Goal: Find specific page/section: Find specific page/section

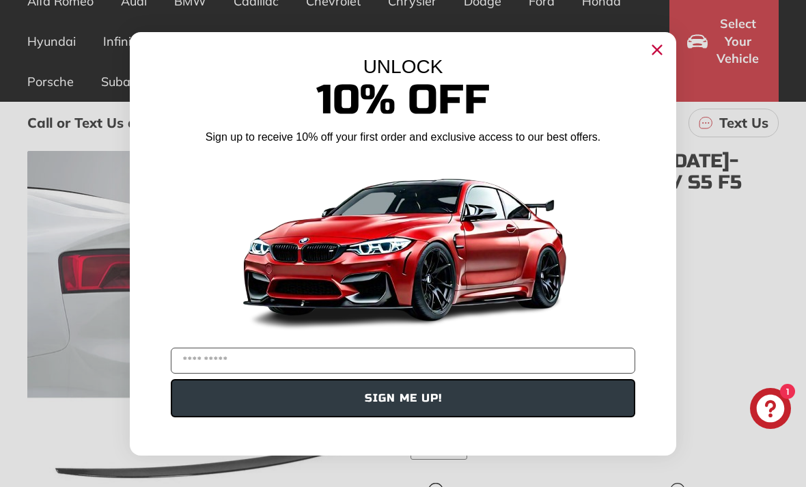
scroll to position [127, 0]
click at [657, 54] on icon "Close dialog" at bounding box center [657, 49] width 9 height 9
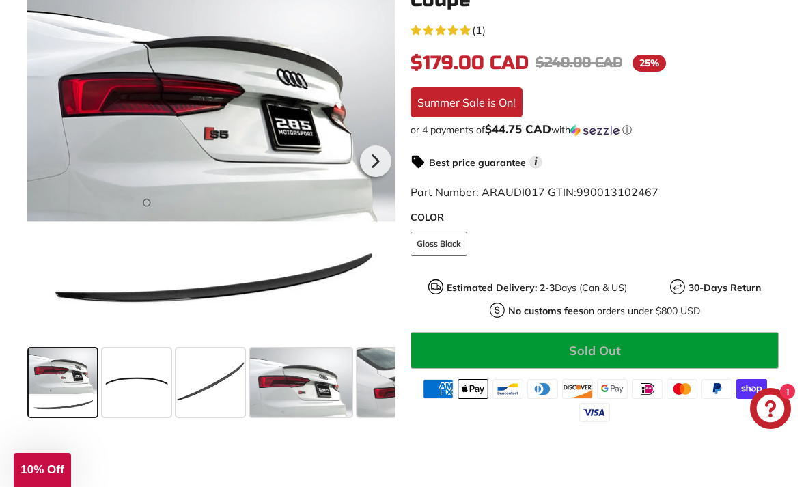
scroll to position [332, 0]
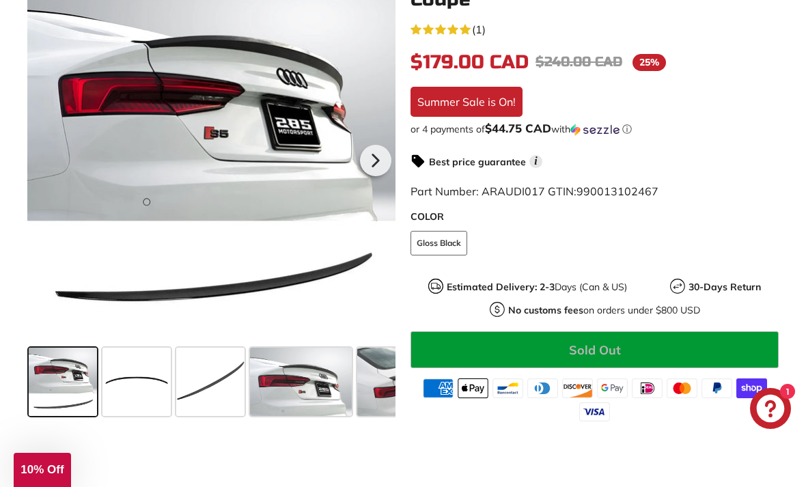
click at [126, 352] on span at bounding box center [136, 382] width 68 height 68
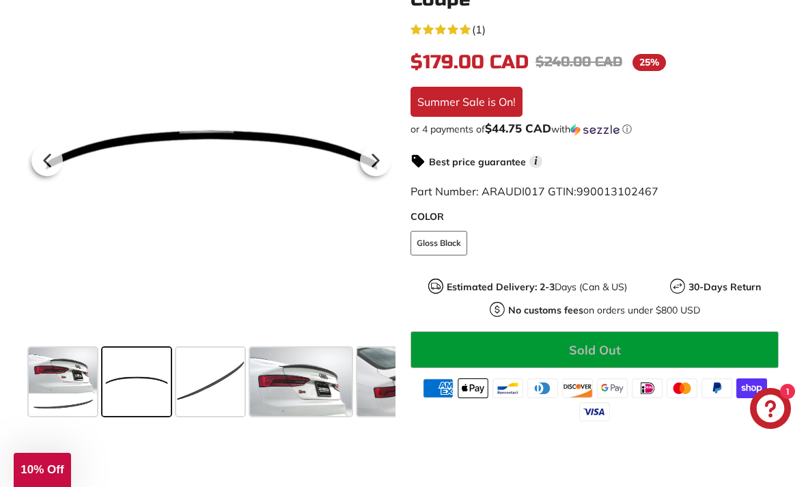
scroll to position [0, 0]
click at [202, 360] on span at bounding box center [210, 382] width 68 height 68
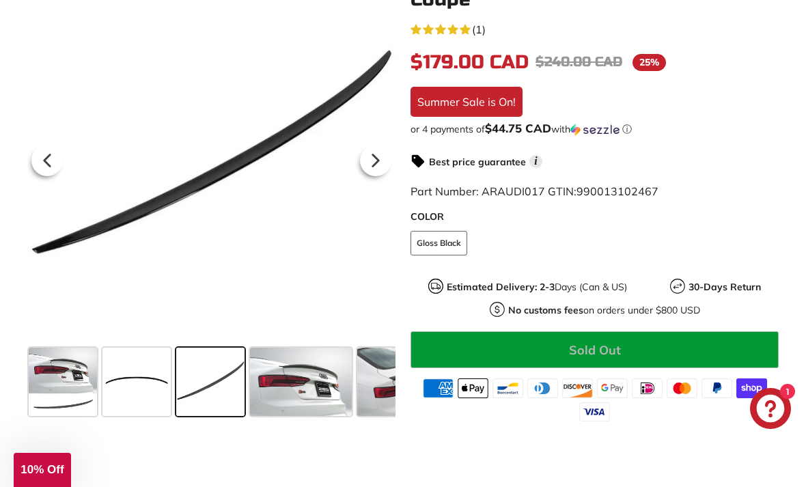
click at [304, 374] on span at bounding box center [301, 382] width 102 height 68
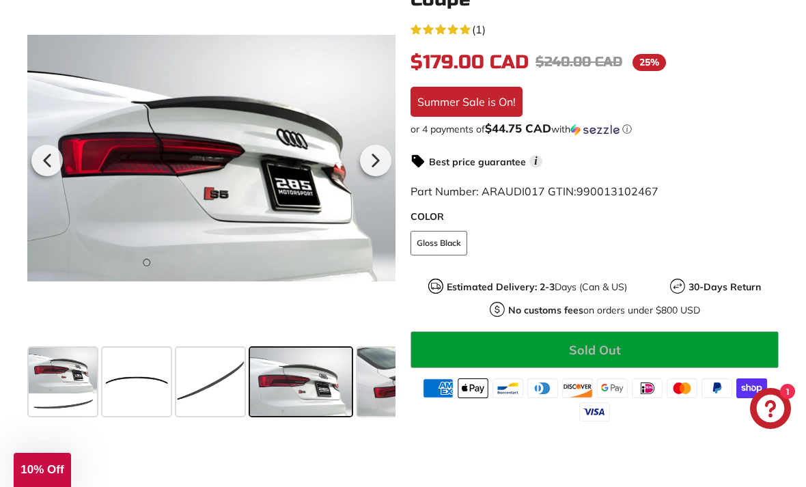
click at [380, 372] on span at bounding box center [408, 382] width 102 height 68
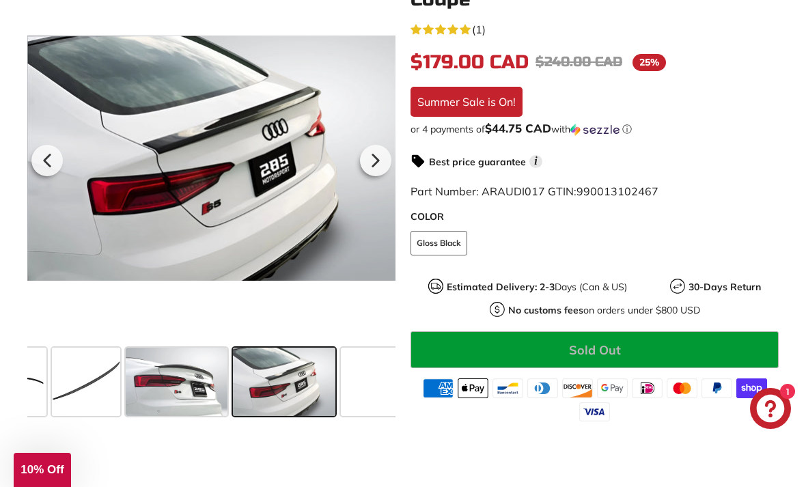
scroll to position [0, 141]
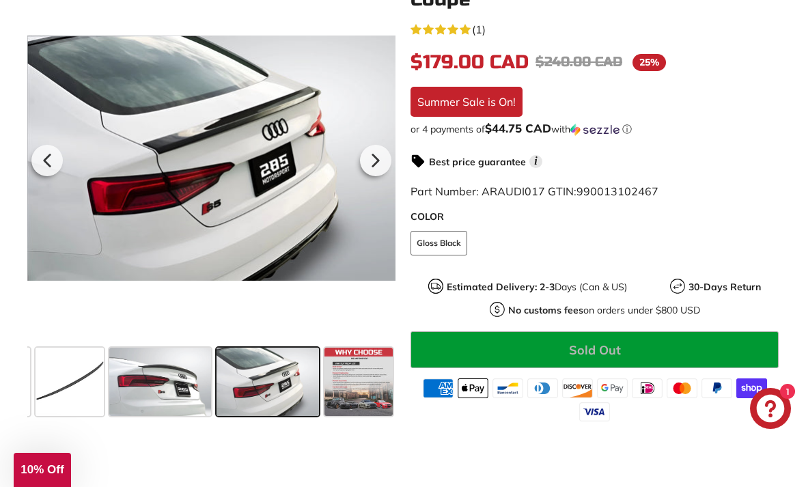
click at [157, 352] on span at bounding box center [160, 382] width 102 height 68
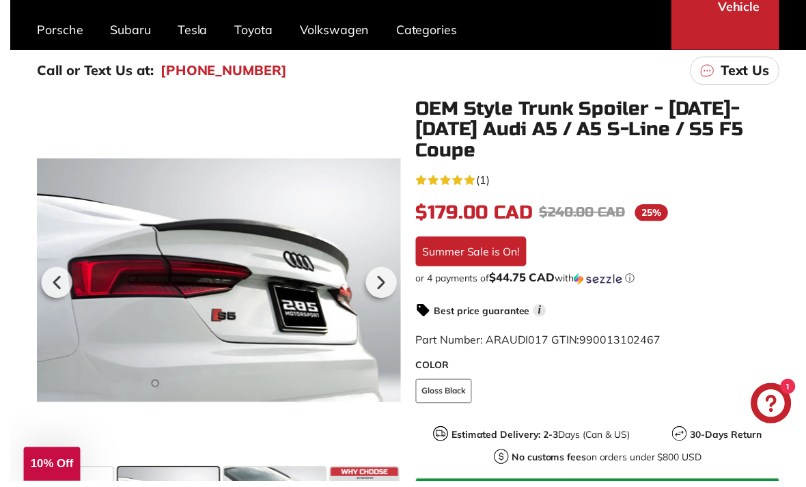
scroll to position [249, 0]
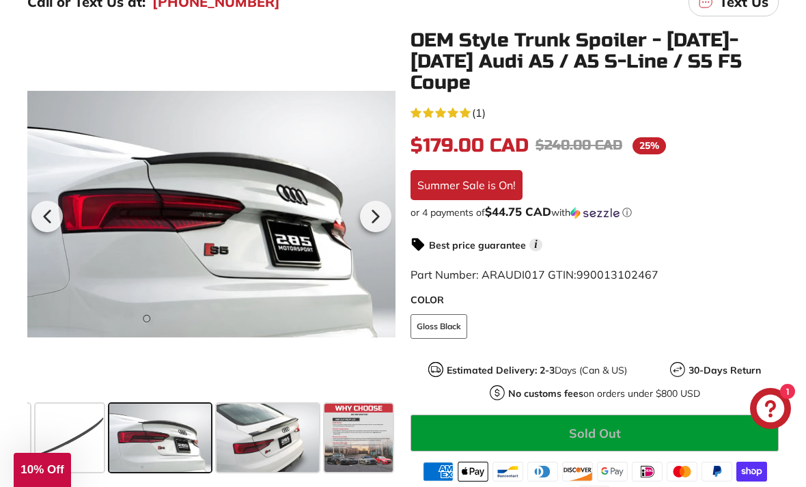
click at [255, 424] on span at bounding box center [267, 437] width 102 height 68
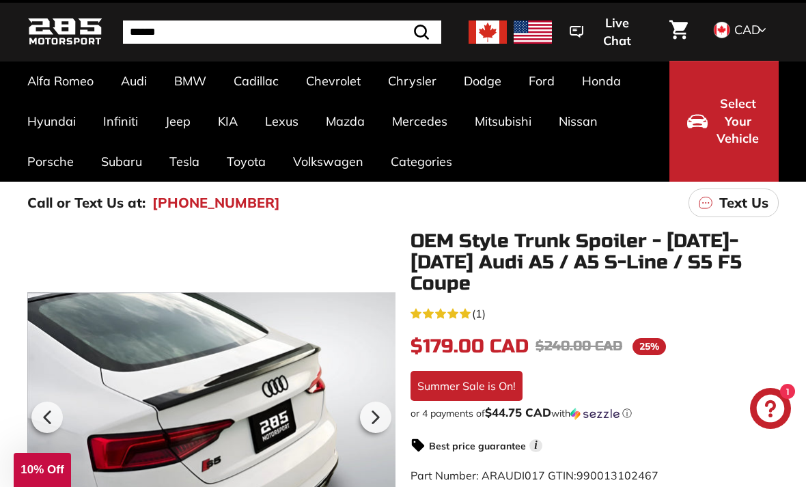
scroll to position [0, 0]
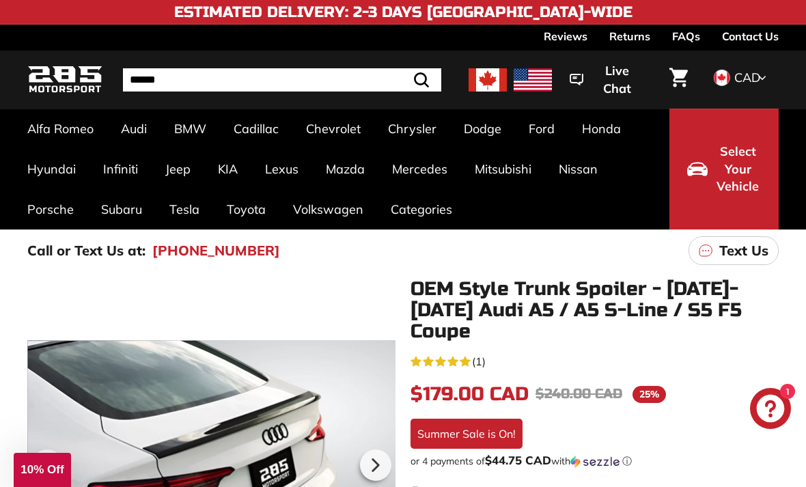
click at [739, 38] on link "Contact Us" at bounding box center [750, 36] width 57 height 23
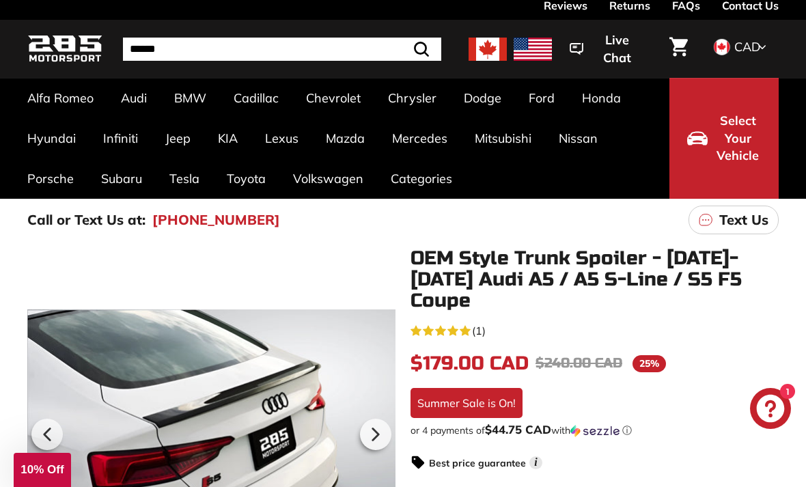
scroll to position [31, 0]
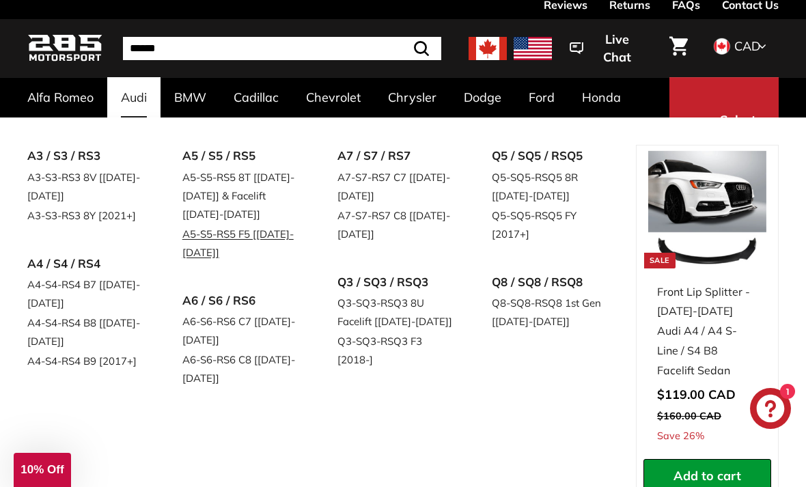
click at [218, 241] on link "A5-S5-RS5 F5 [[DATE]-[DATE]]" at bounding box center [240, 243] width 117 height 38
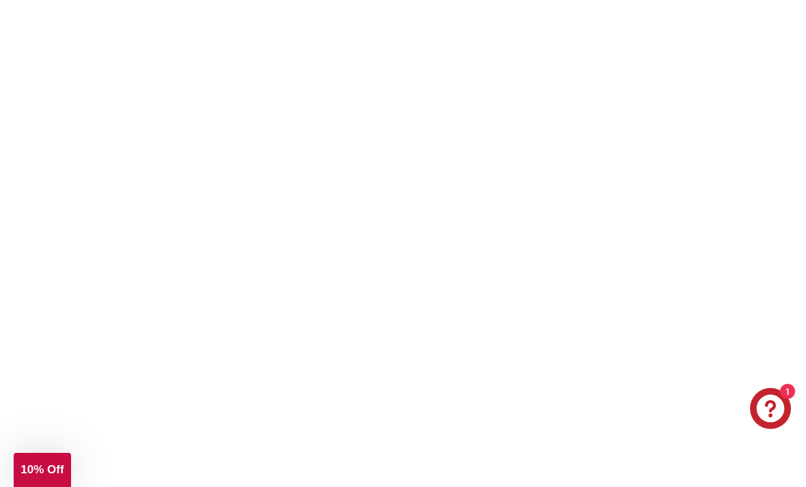
scroll to position [0, 0]
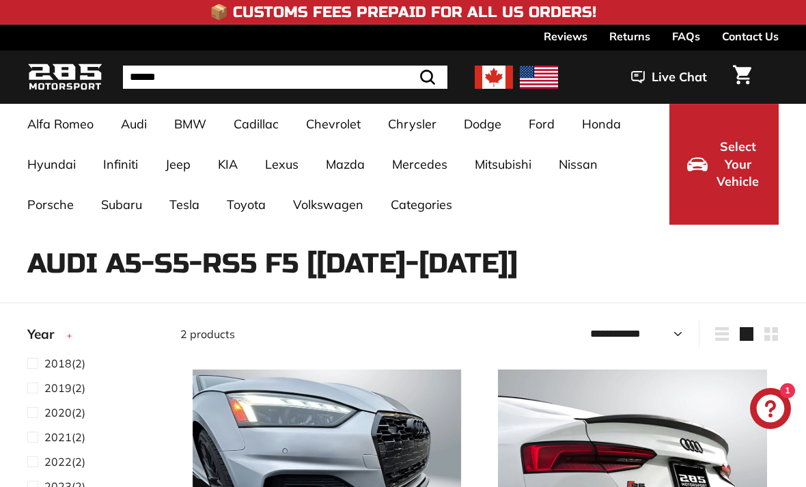
select select "**********"
